Goal: Navigation & Orientation: Find specific page/section

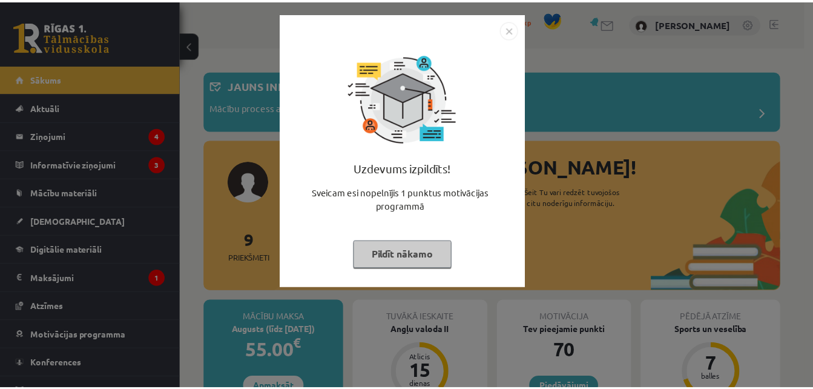
scroll to position [19, 0]
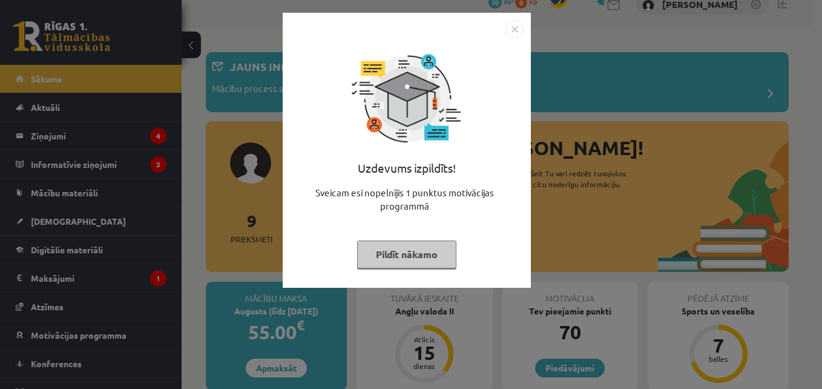
click at [520, 33] on img "Close" at bounding box center [514, 29] width 18 height 18
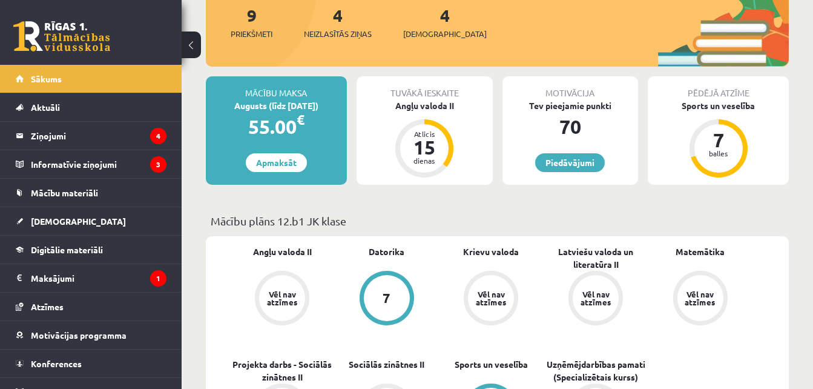
scroll to position [223, 0]
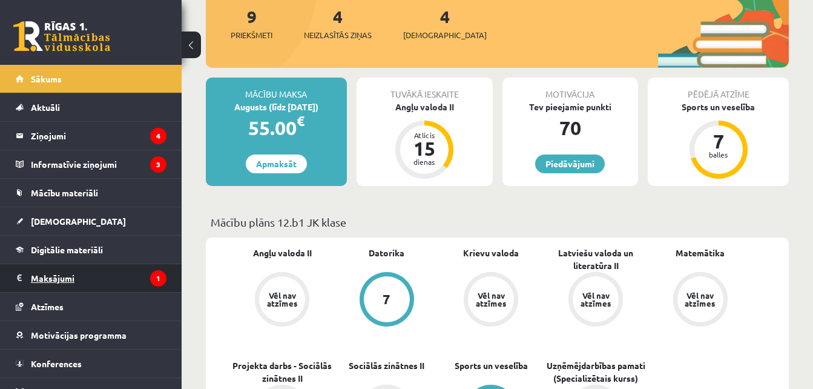
click at [81, 271] on legend "Maksājumi 1" at bounding box center [99, 278] width 136 height 28
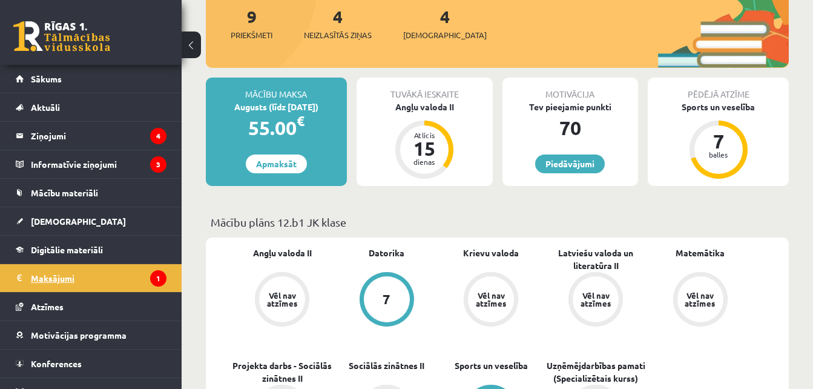
click at [116, 269] on legend "Maksājumi 1" at bounding box center [99, 278] width 136 height 28
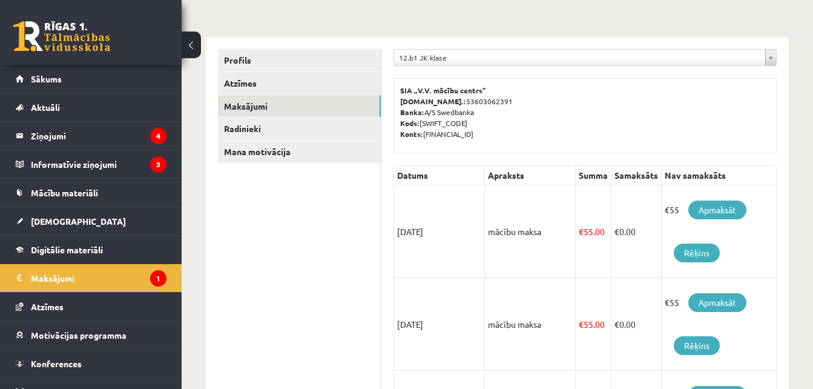
scroll to position [118, 0]
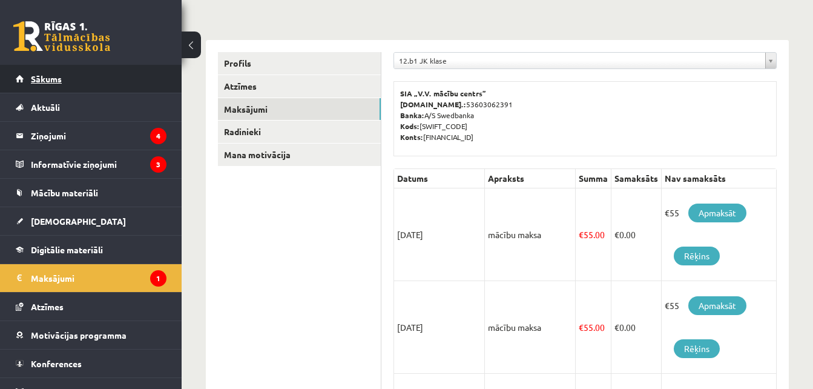
click at [44, 86] on link "Sākums" at bounding box center [91, 79] width 151 height 28
